Goal: Task Accomplishment & Management: Manage account settings

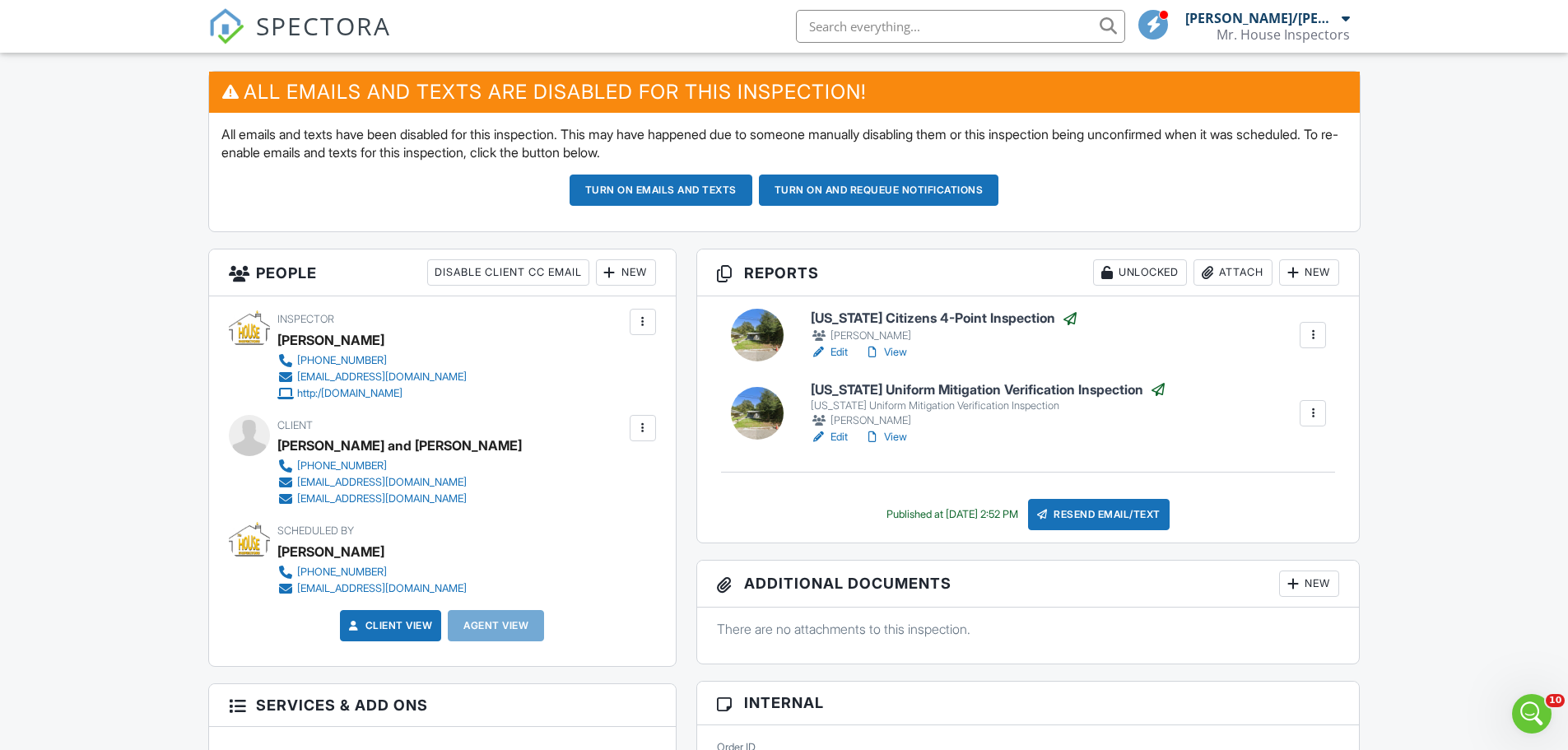
click at [1345, 29] on div "Mr. House Inspectors" at bounding box center [1284, 34] width 133 height 17
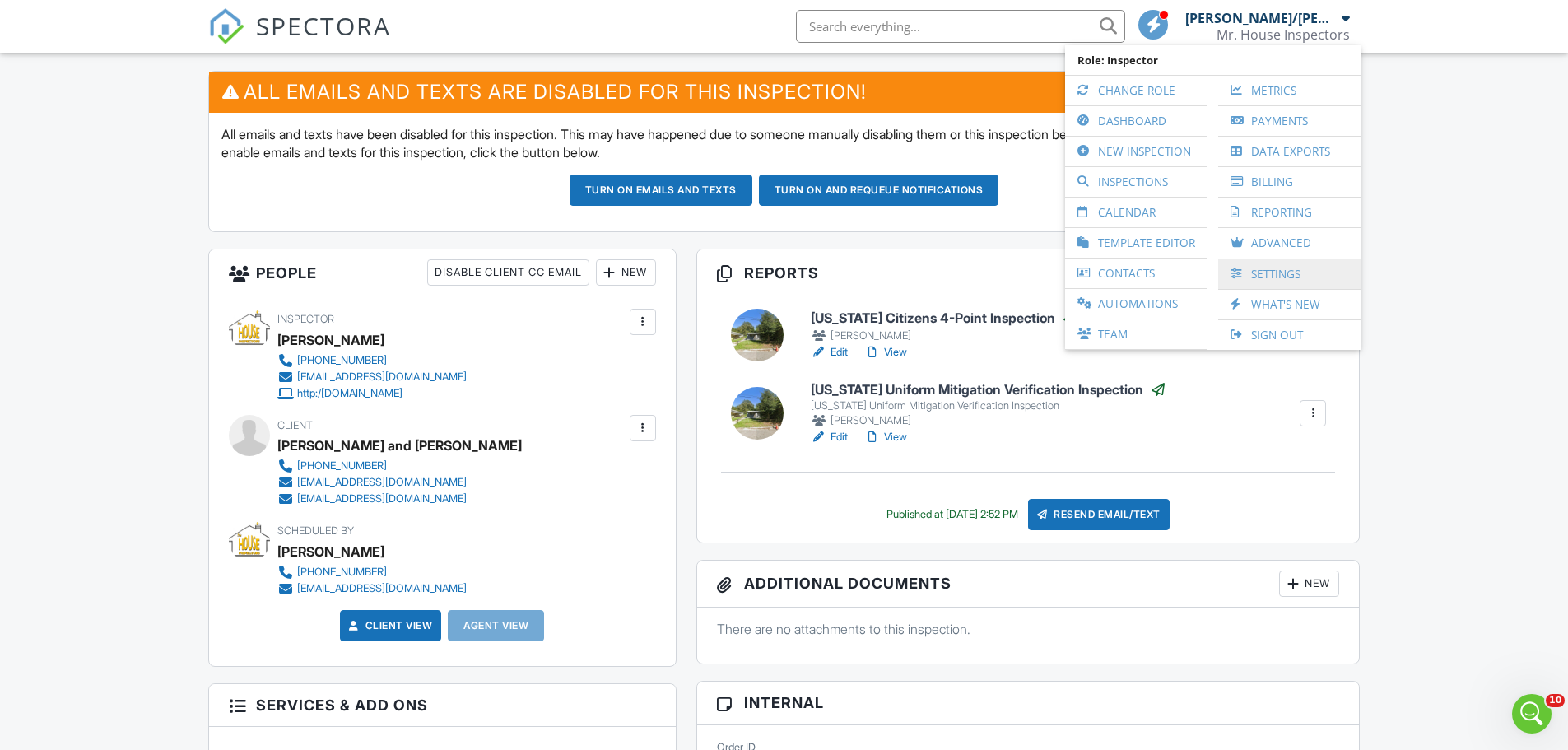
click at [1289, 278] on link "Settings" at bounding box center [1289, 274] width 126 height 30
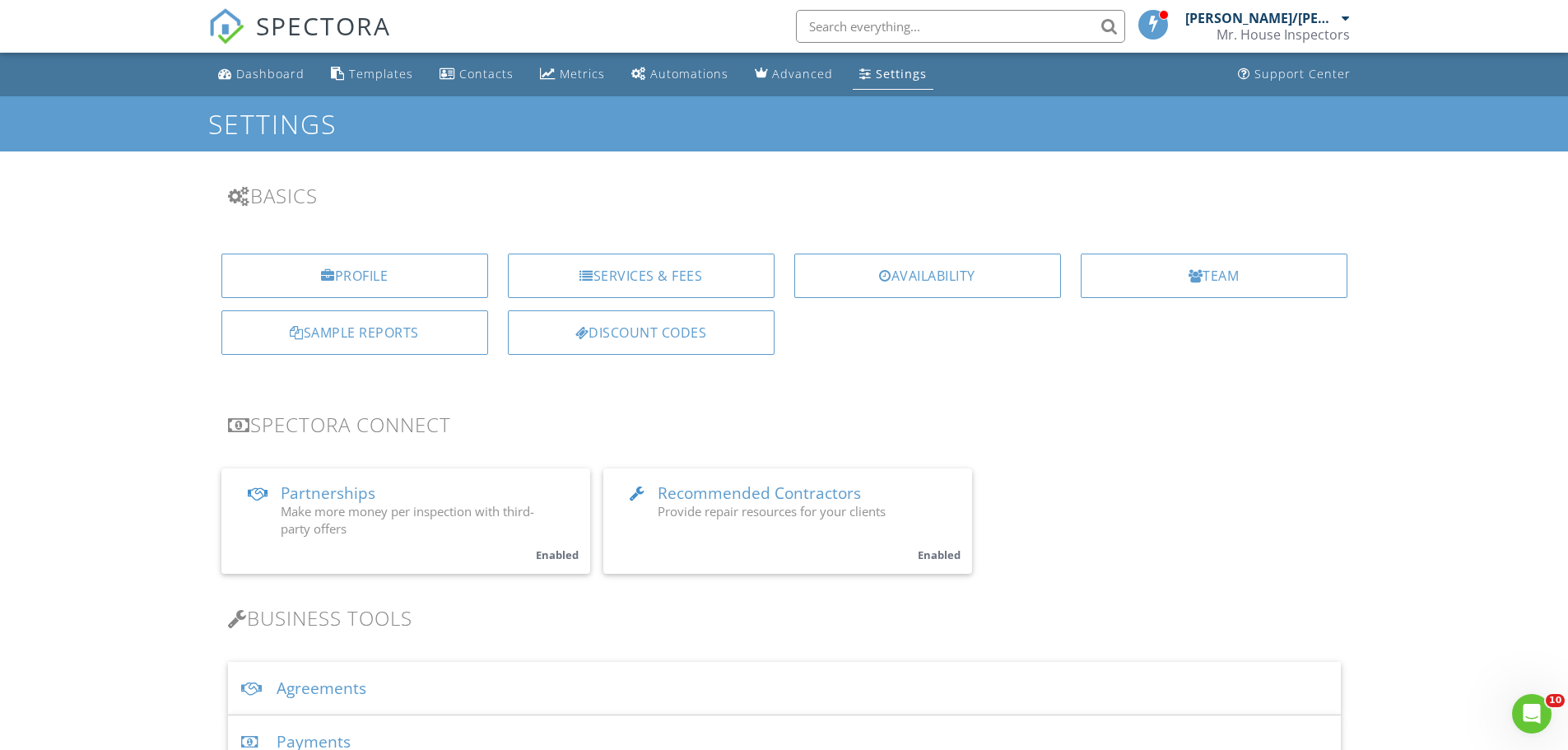
click at [550, 555] on small "Enabled" at bounding box center [557, 554] width 43 height 15
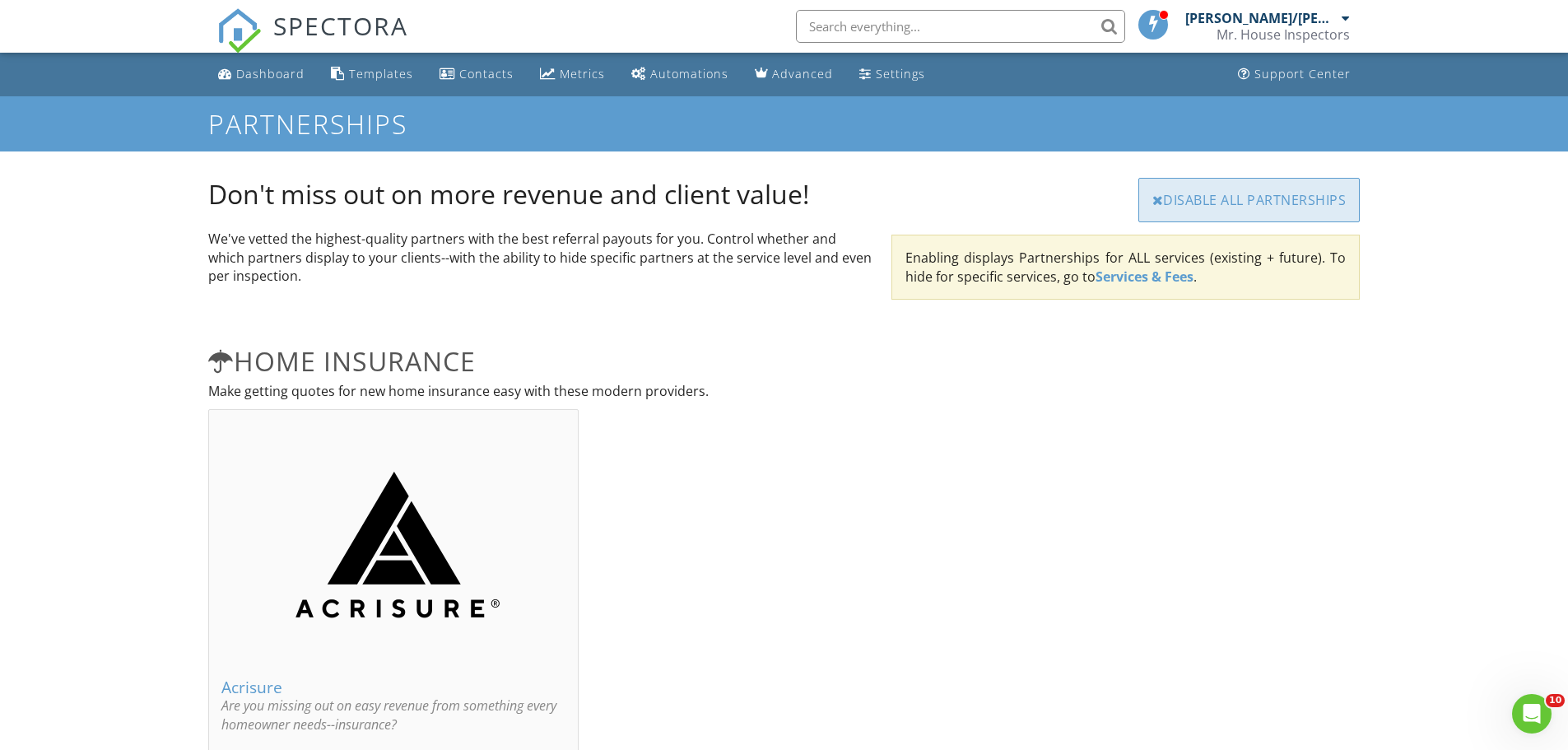
click at [1211, 198] on div "Disable All Partnerships" at bounding box center [1249, 200] width 222 height 45
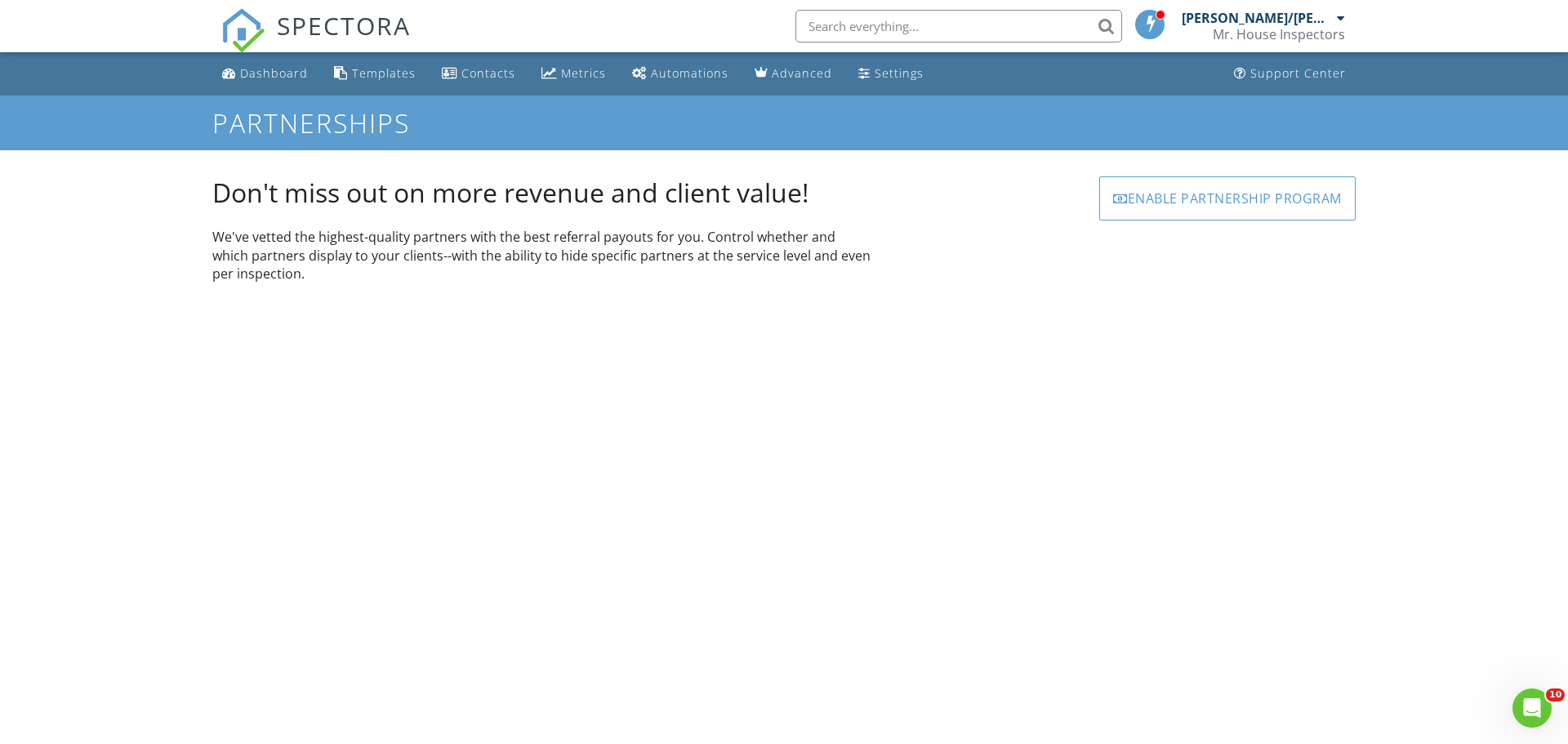
click at [1342, 30] on div "Mr. House Inspectors" at bounding box center [1279, 34] width 132 height 17
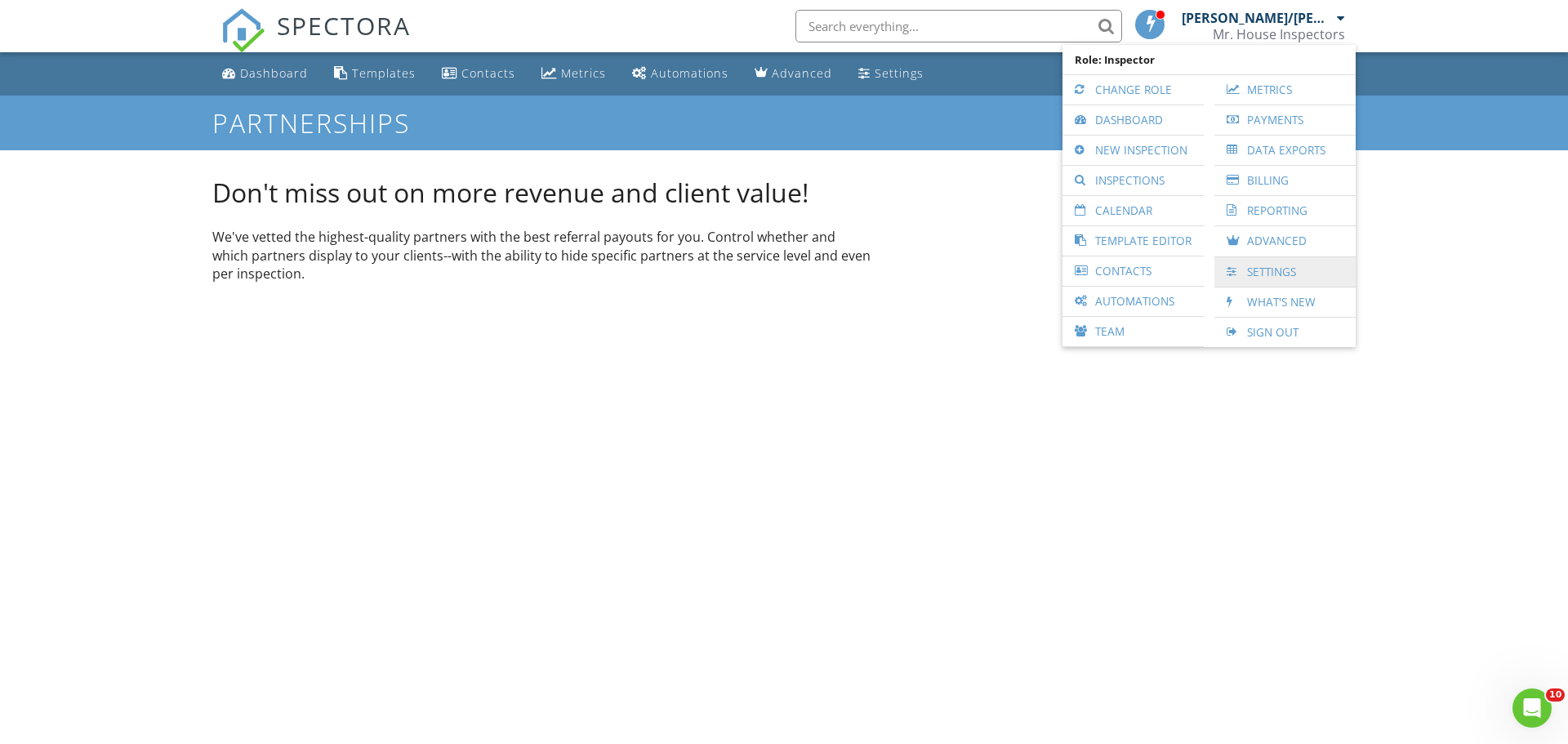
click at [1314, 275] on link "Settings" at bounding box center [1285, 272] width 125 height 30
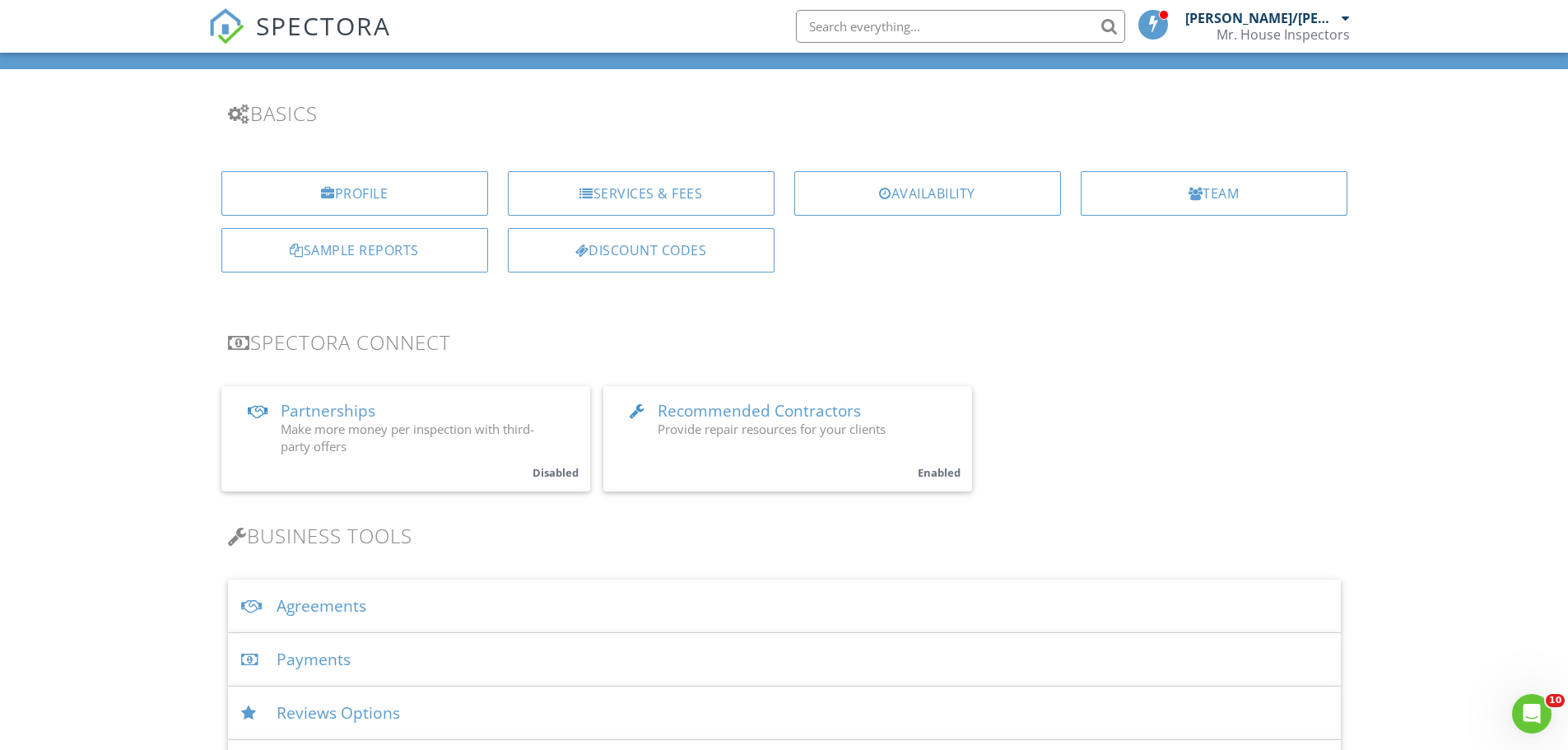
click at [913, 414] on link "Recommended Contractors Provide repair resources for your clients Enabled" at bounding box center [788, 439] width 369 height 105
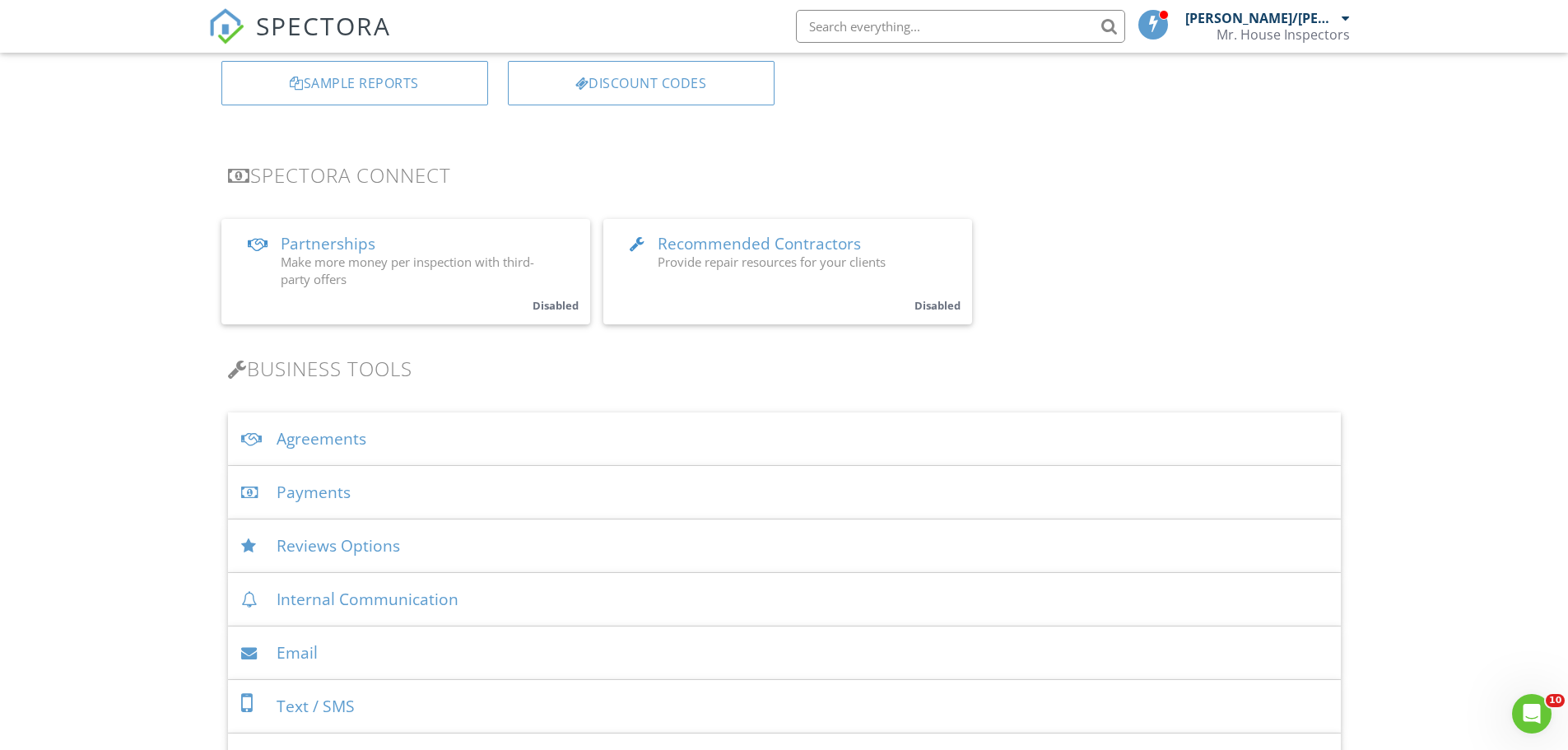
scroll to position [247, 0]
click at [336, 21] on span "SPECTORA" at bounding box center [324, 25] width 135 height 34
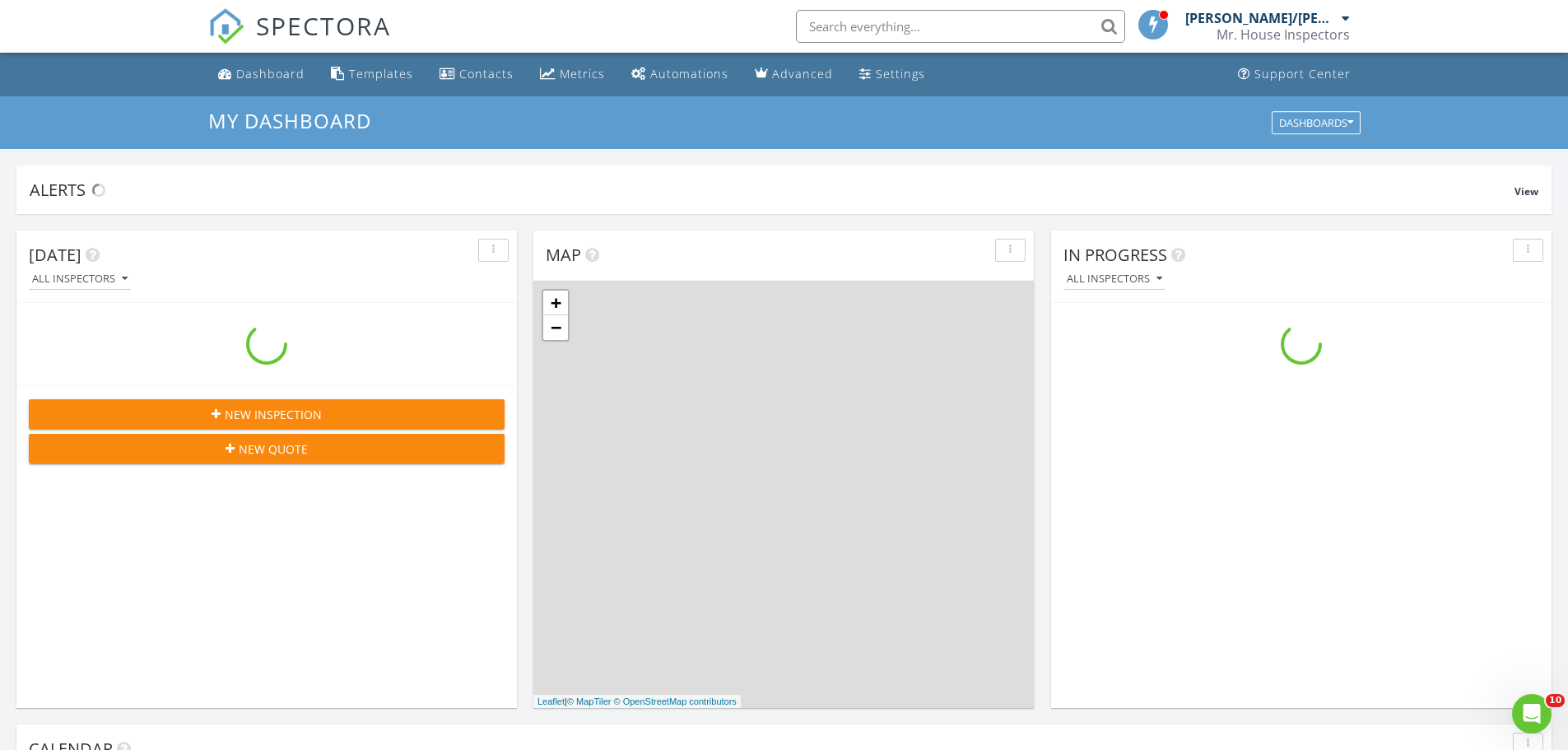
scroll to position [1524, 1593]
